Goal: Task Accomplishment & Management: Manage account settings

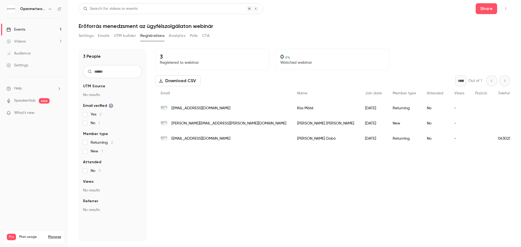
click at [227, 208] on div "3 Registered to webinar 0 0 % Watched webinar Download CSV * Out of 1 Email Nam…" at bounding box center [332, 145] width 355 height 193
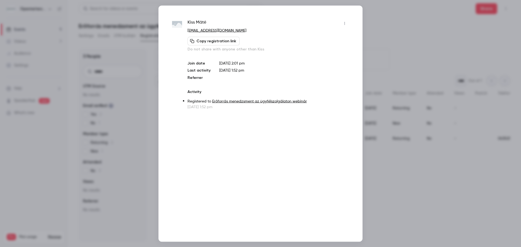
click at [344, 22] on icon "button" at bounding box center [345, 23] width 4 height 4
click at [322, 51] on div "Remove registration" at bounding box center [323, 51] width 41 height 5
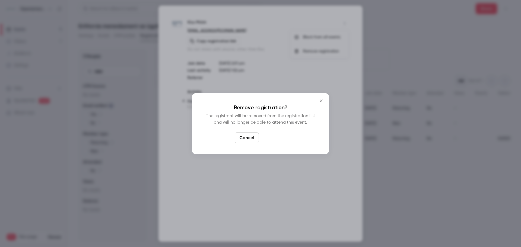
click at [275, 139] on button "Confirm" at bounding box center [274, 138] width 26 height 11
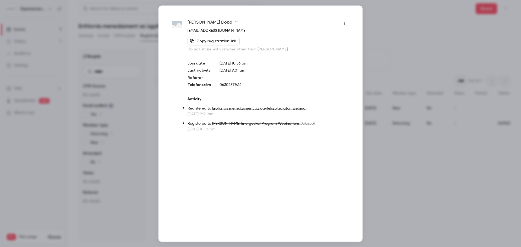
click at [342, 22] on button "button" at bounding box center [345, 23] width 9 height 9
click at [323, 54] on li "Remove registration" at bounding box center [319, 51] width 59 height 14
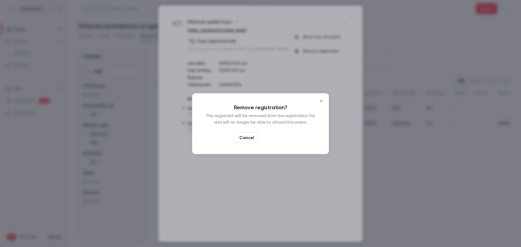
click at [274, 141] on button "Confirm" at bounding box center [274, 138] width 26 height 11
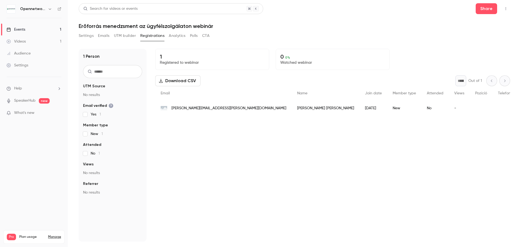
click at [370, 192] on div "1 Registered to webinar 0 0 % Watched webinar Download CSV * Out of 1 Email Nam…" at bounding box center [332, 145] width 355 height 193
